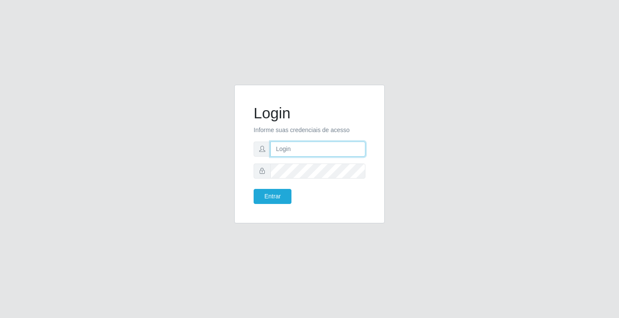
click at [275, 151] on input "text" at bounding box center [317, 148] width 95 height 15
type input "zivaneide@ideal"
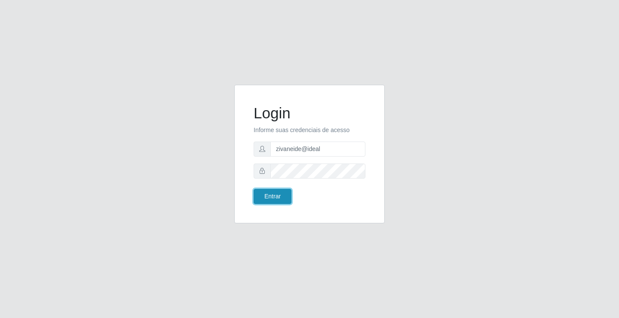
click at [260, 196] on button "Entrar" at bounding box center [273, 196] width 38 height 15
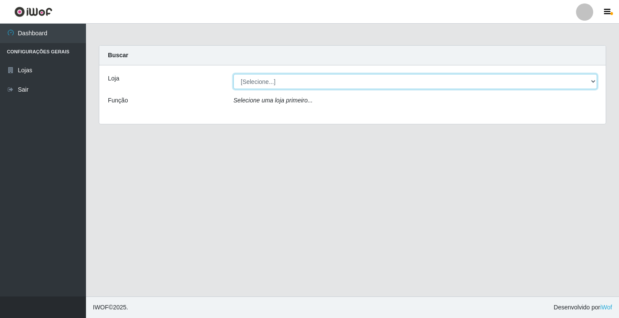
click at [594, 82] on select "[Selecione...] Ideal - Conceição" at bounding box center [415, 81] width 364 height 15
select select "231"
click at [233, 74] on select "[Selecione...] Ideal - Conceição" at bounding box center [415, 81] width 364 height 15
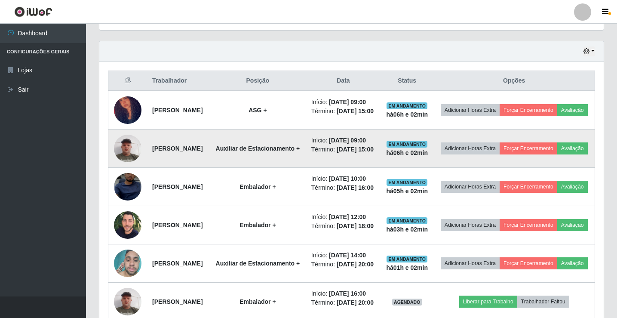
scroll to position [301, 0]
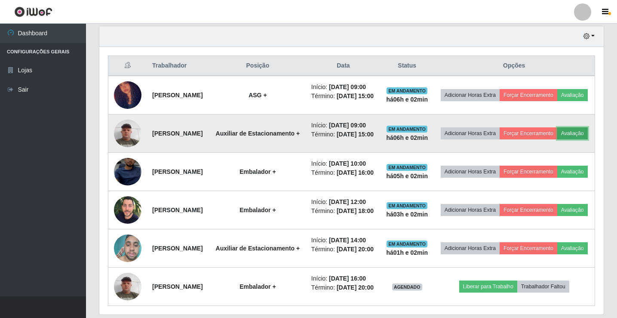
click at [557, 139] on button "Avaliação" at bounding box center [572, 133] width 31 height 12
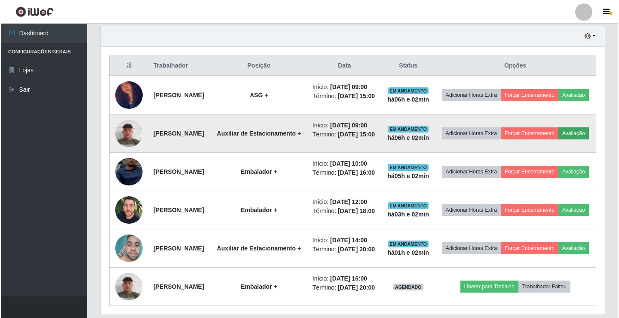
scroll to position [178, 500]
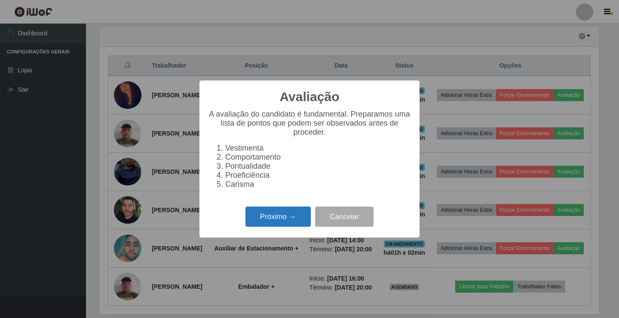
click at [265, 224] on button "Próximo →" at bounding box center [277, 216] width 65 height 20
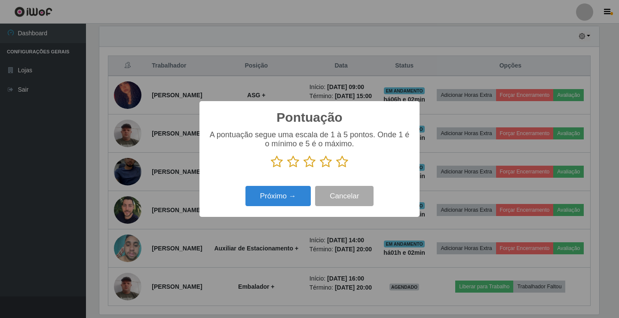
scroll to position [429659, 429337]
click at [342, 159] on icon at bounding box center [342, 161] width 12 height 13
click at [336, 168] on input "radio" at bounding box center [336, 168] width 0 height 0
click at [288, 191] on button "Próximo →" at bounding box center [277, 196] width 65 height 20
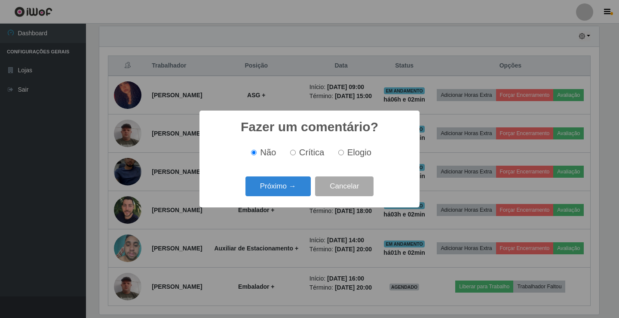
click at [344, 153] on label "Elogio" at bounding box center [353, 152] width 37 height 10
click at [344, 153] on input "Elogio" at bounding box center [341, 153] width 6 height 6
radio input "true"
click at [281, 187] on button "Próximo →" at bounding box center [277, 186] width 65 height 20
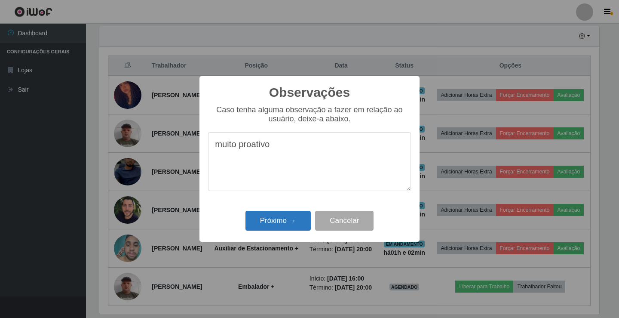
type textarea "muito proativo"
click at [286, 219] on button "Próximo →" at bounding box center [277, 221] width 65 height 20
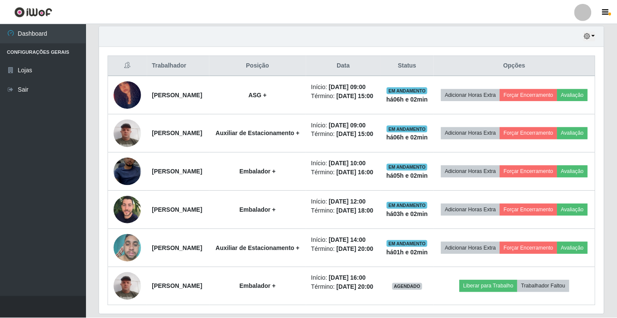
scroll to position [178, 504]
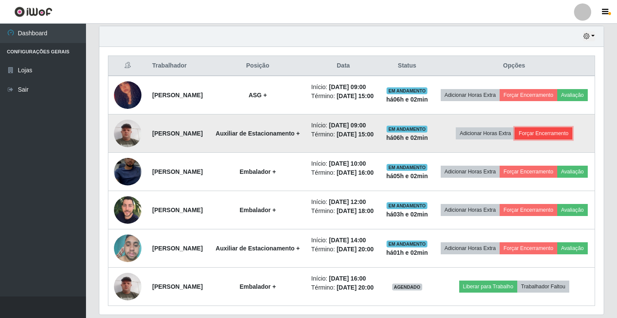
click at [561, 139] on button "Forçar Encerramento" at bounding box center [544, 133] width 58 height 12
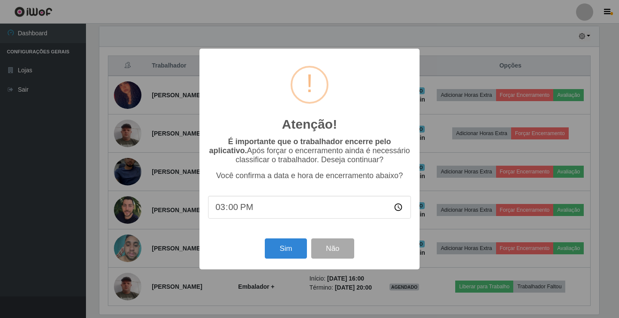
click at [295, 260] on div "Sim Não" at bounding box center [309, 248] width 203 height 25
click at [291, 246] on button "Sim" at bounding box center [286, 248] width 42 height 20
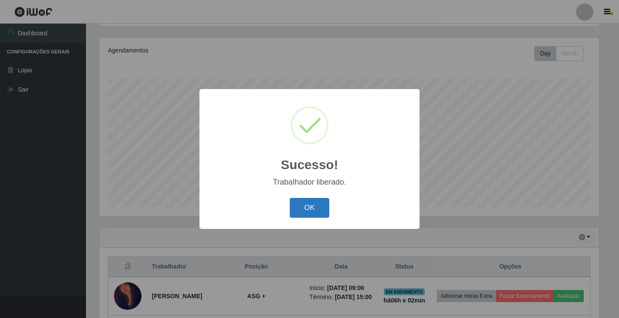
click at [304, 216] on button "OK" at bounding box center [310, 208] width 40 height 20
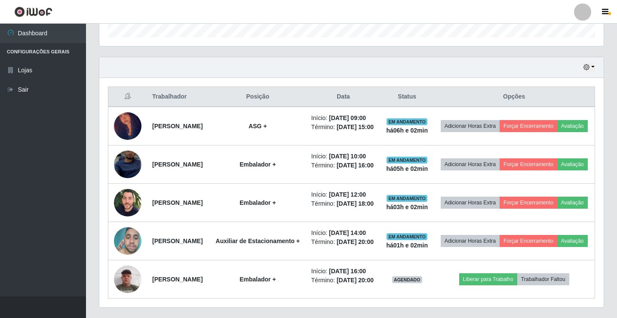
scroll to position [272, 0]
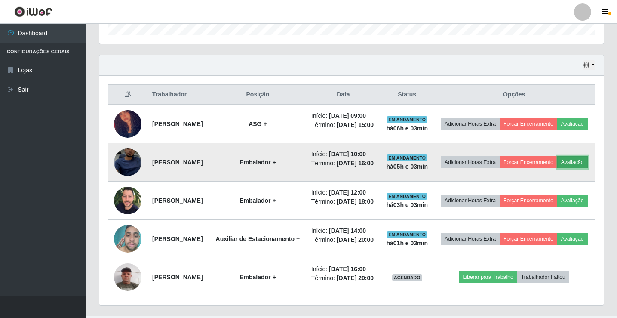
click at [557, 168] on button "Avaliação" at bounding box center [572, 162] width 31 height 12
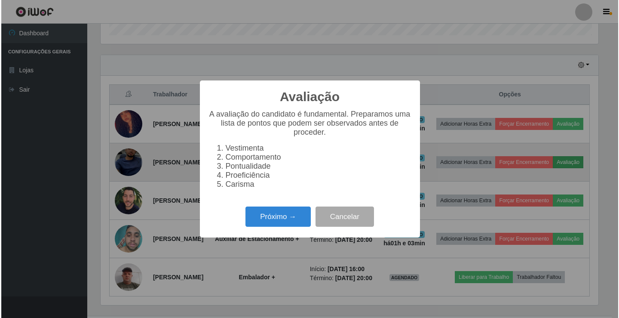
scroll to position [178, 500]
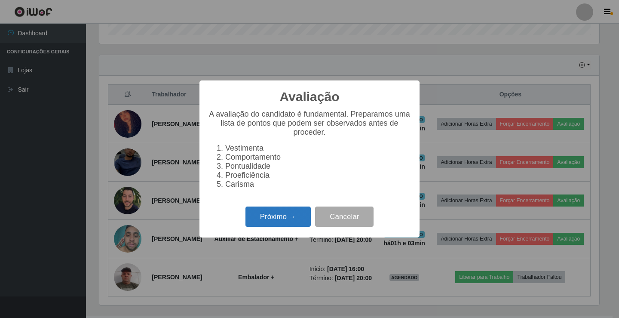
click at [280, 226] on button "Próximo →" at bounding box center [277, 216] width 65 height 20
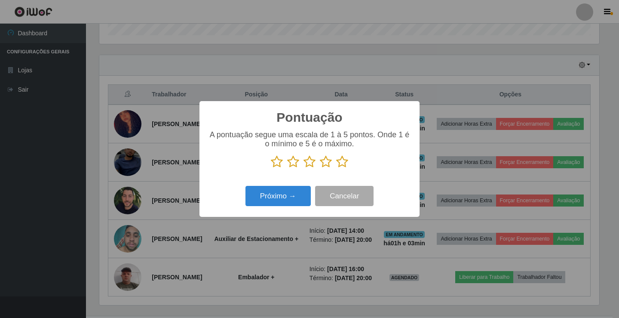
scroll to position [429659, 429337]
click at [340, 165] on icon at bounding box center [342, 161] width 12 height 13
click at [336, 168] on input "radio" at bounding box center [336, 168] width 0 height 0
click at [299, 190] on button "Próximo →" at bounding box center [277, 196] width 65 height 20
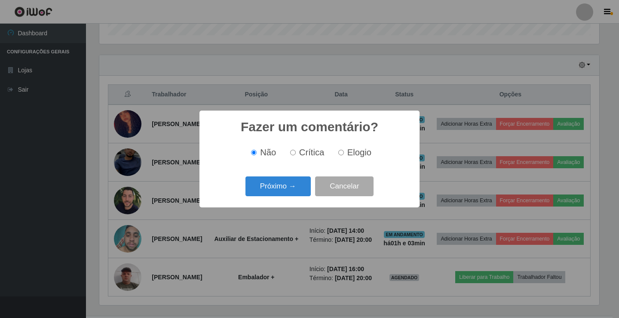
click at [340, 152] on input "Elogio" at bounding box center [341, 153] width 6 height 6
radio input "true"
click at [302, 184] on button "Próximo →" at bounding box center [277, 186] width 65 height 20
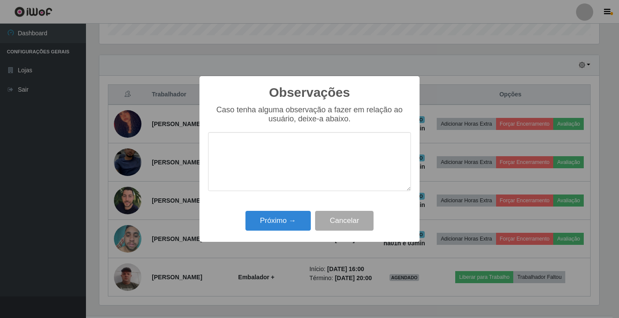
click at [294, 149] on textarea at bounding box center [309, 161] width 203 height 59
type textarea "muito proativo,prestativo"
click at [268, 233] on div "Próximo → Cancelar" at bounding box center [309, 220] width 203 height 25
click at [269, 226] on button "Próximo →" at bounding box center [277, 221] width 65 height 20
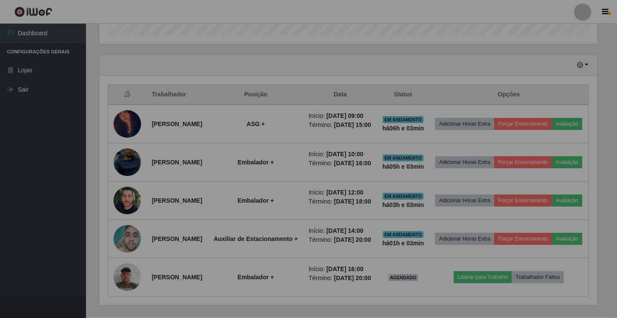
scroll to position [178, 504]
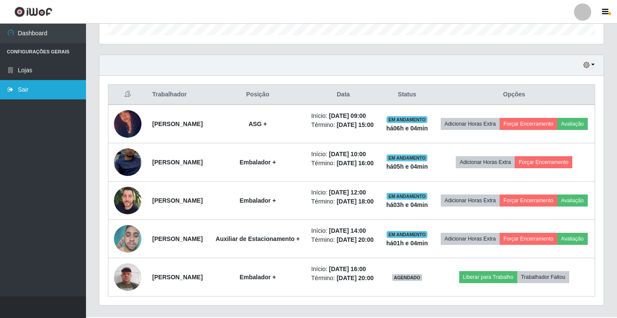
click at [15, 93] on link "Sair" at bounding box center [43, 89] width 86 height 19
